Goal: Find specific page/section: Find specific page/section

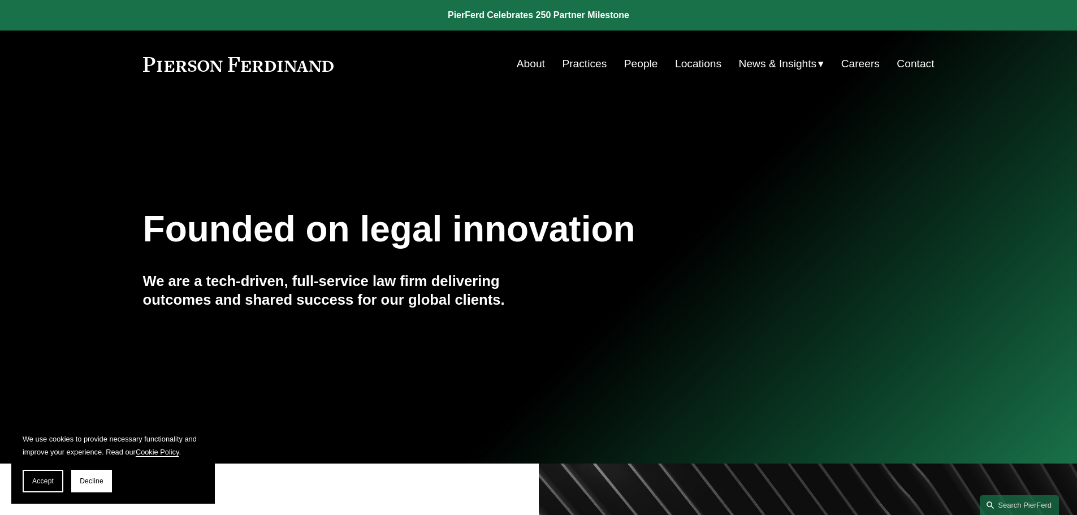
click at [638, 64] on link "People" at bounding box center [641, 63] width 34 height 21
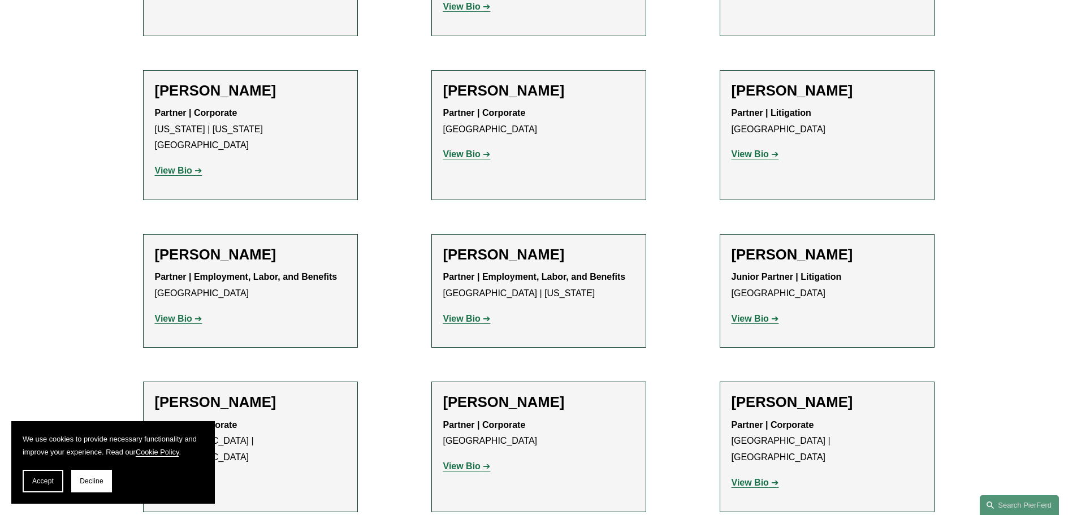
scroll to position [6390, 0]
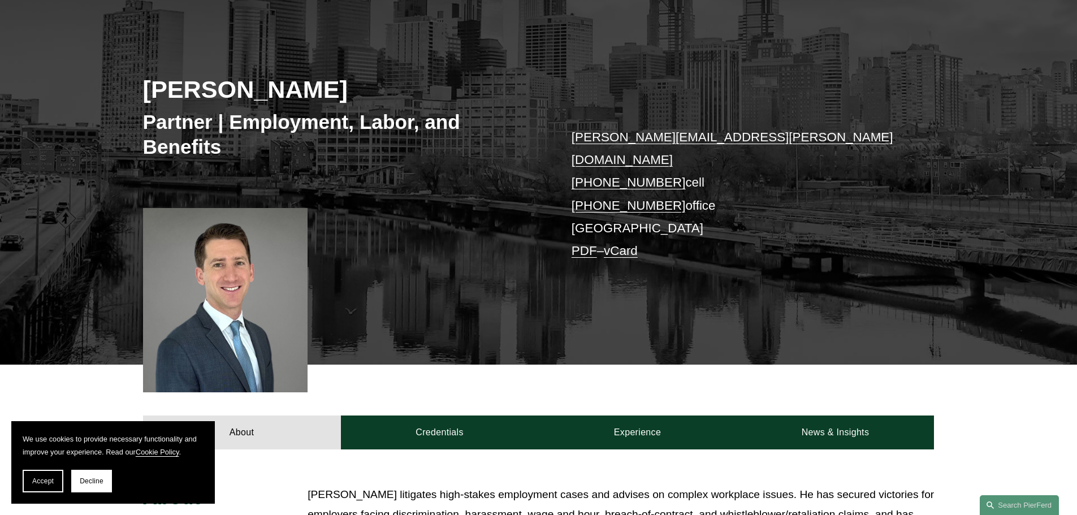
scroll to position [226, 0]
